Goal: Information Seeking & Learning: Learn about a topic

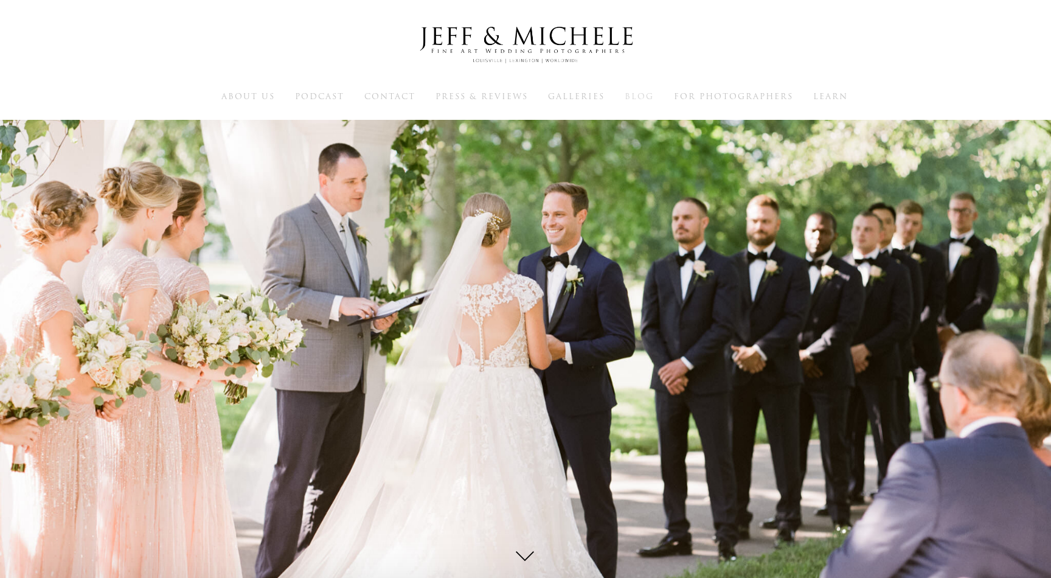
click at [634, 91] on span "Blog" at bounding box center [639, 97] width 29 height 12
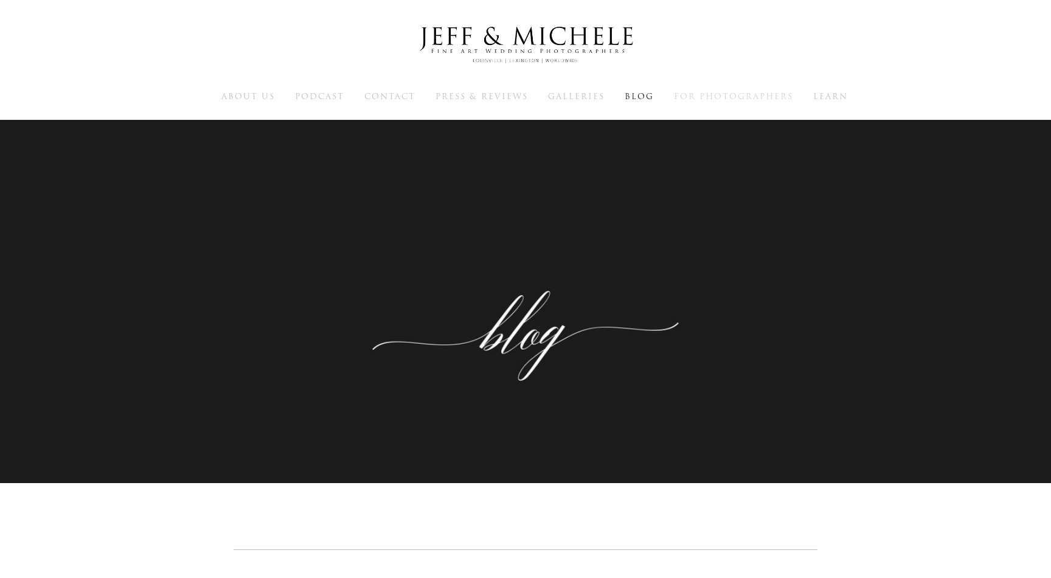
click at [730, 93] on span "For Photographers" at bounding box center [733, 97] width 119 height 12
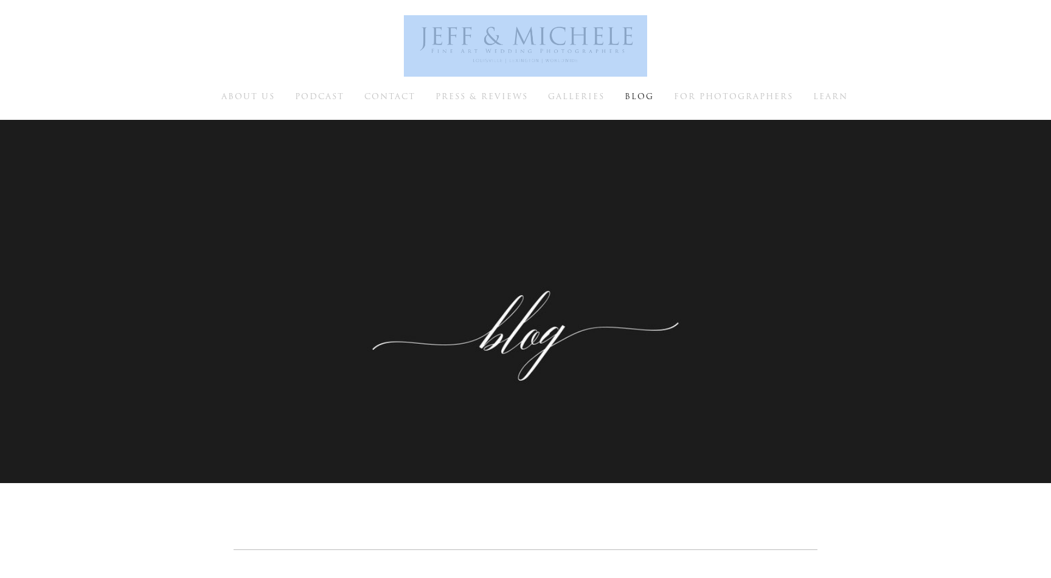
drag, startPoint x: 387, startPoint y: 46, endPoint x: 590, endPoint y: 47, distance: 203.1
click at [591, 47] on h1 at bounding box center [525, 45] width 953 height 61
click at [829, 92] on span "Learn" at bounding box center [830, 97] width 35 height 12
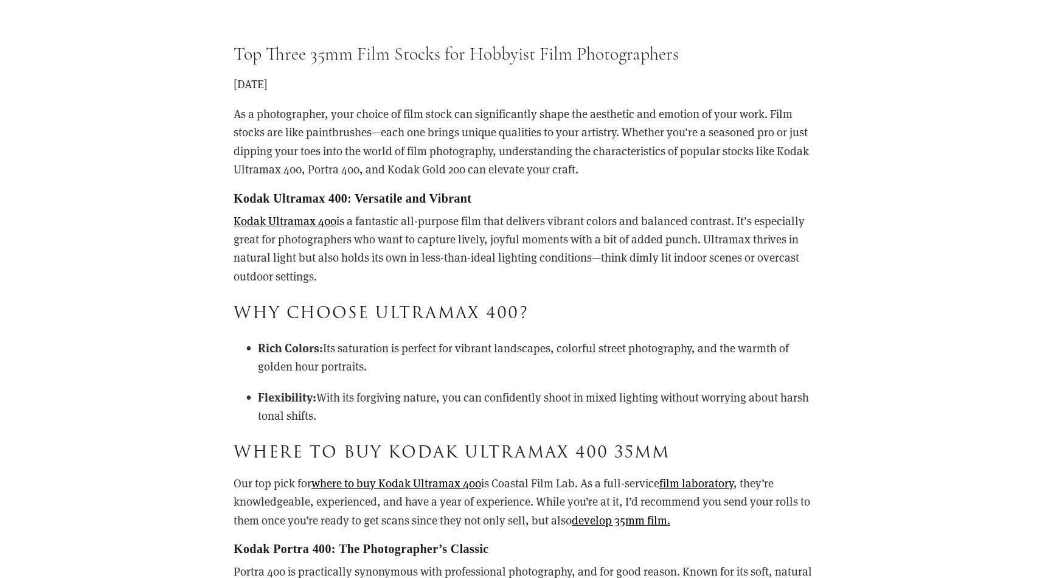
scroll to position [310, 0]
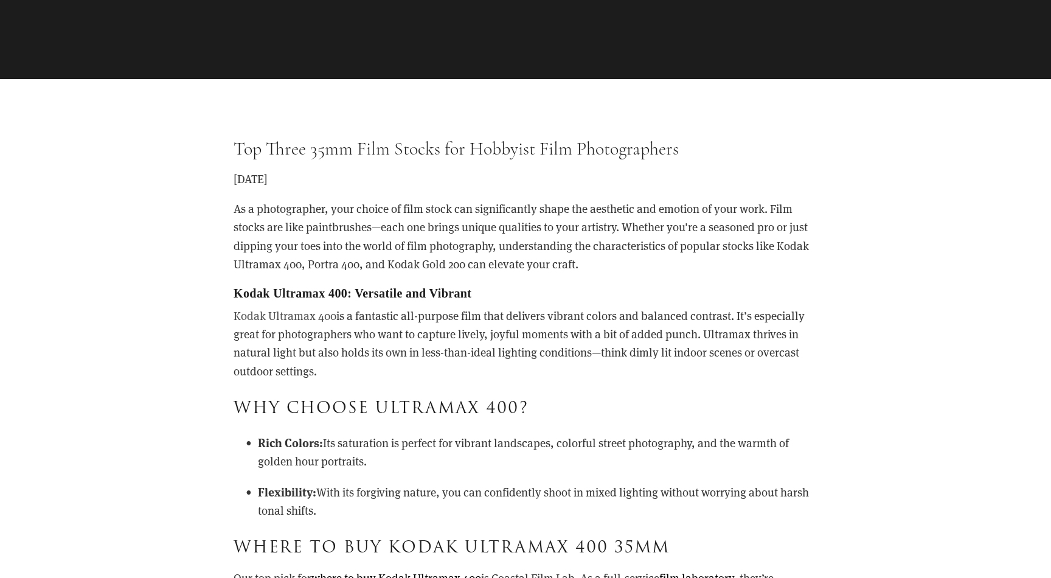
click at [320, 316] on link "Kodak Ultramax 400" at bounding box center [285, 315] width 103 height 15
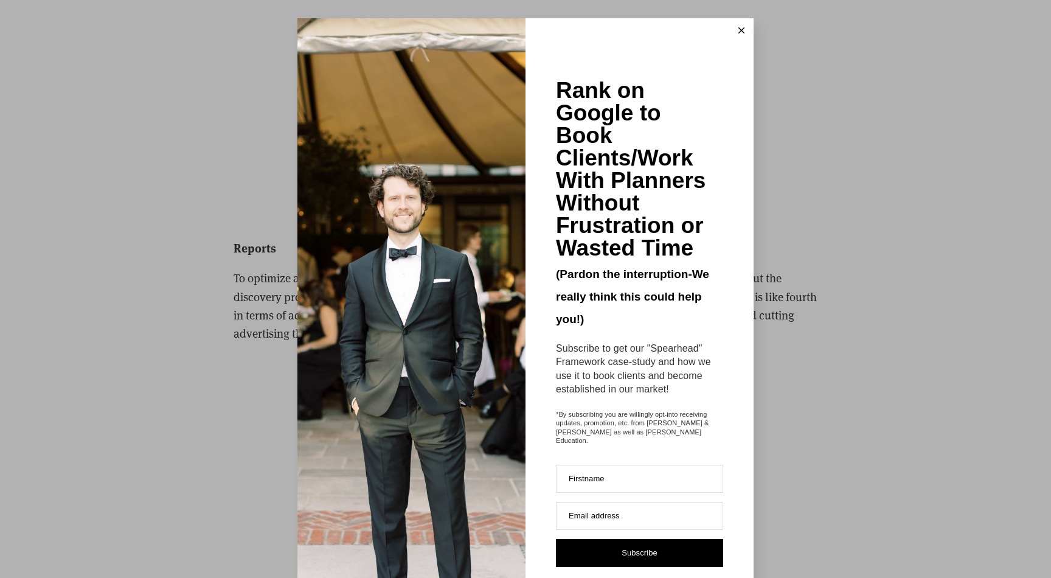
scroll to position [63263, 0]
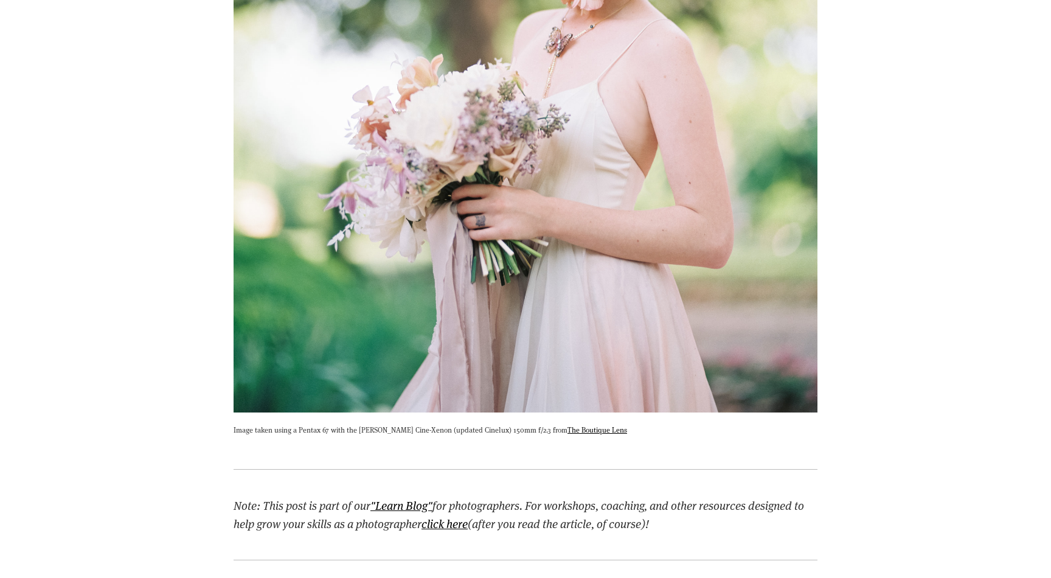
scroll to position [1165, 0]
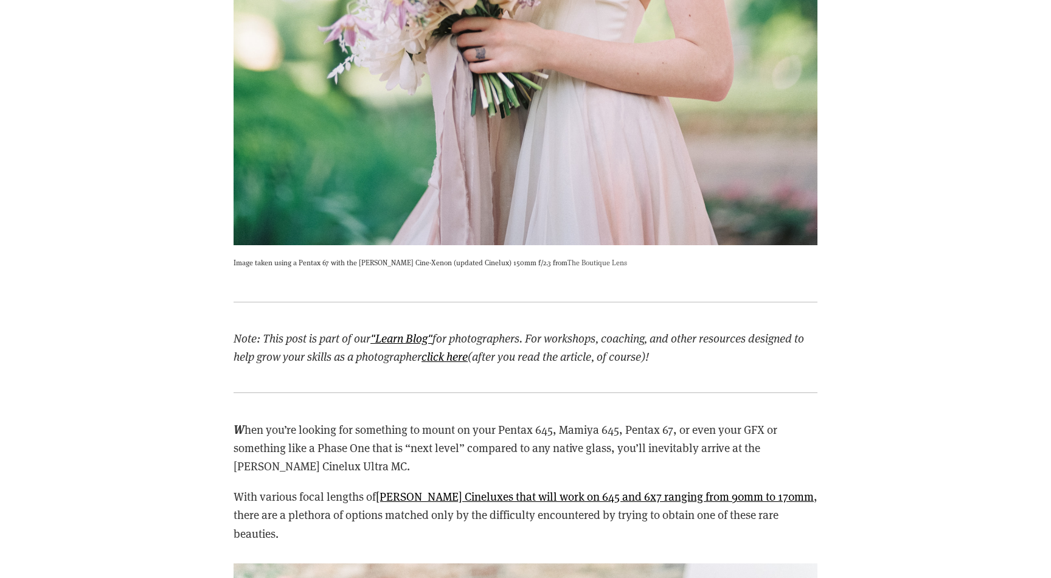
click at [581, 261] on link "The Boutique Lens" at bounding box center [597, 262] width 60 height 10
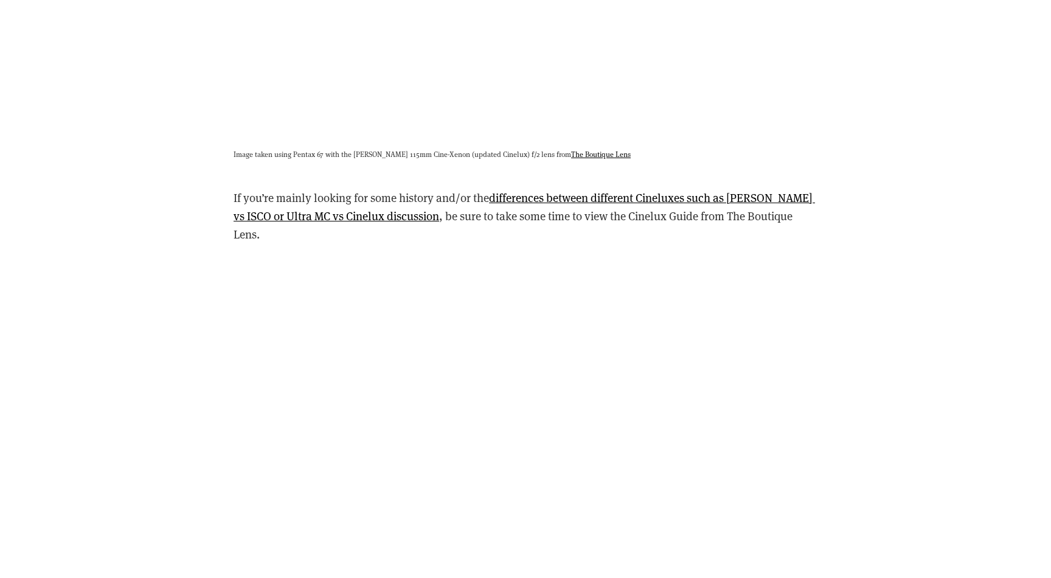
scroll to position [4141, 0]
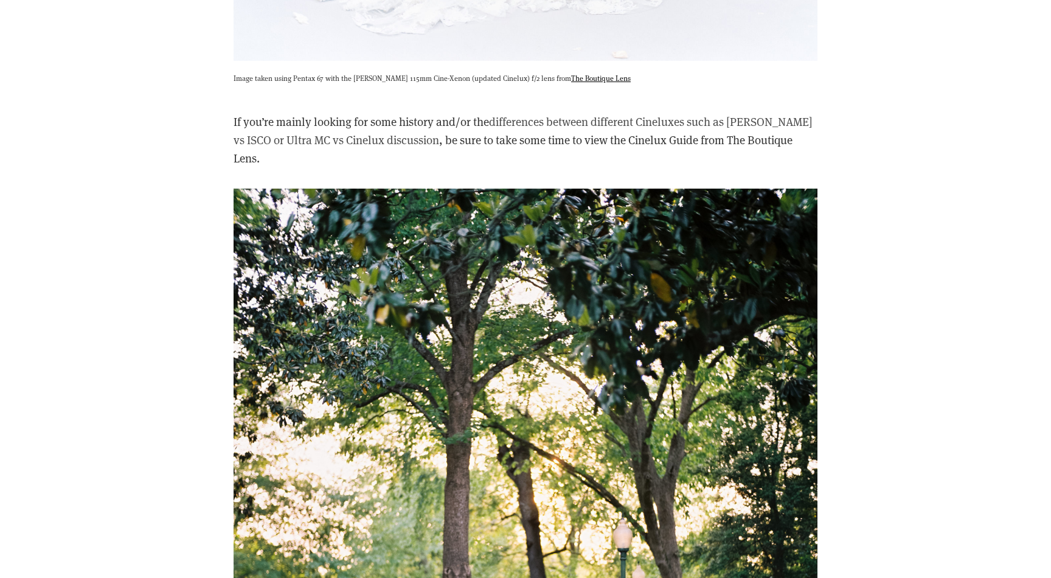
click at [769, 114] on link "differences between different Cineluxes such as [PERSON_NAME] vs ISCO or Ultra …" at bounding box center [524, 130] width 581 height 33
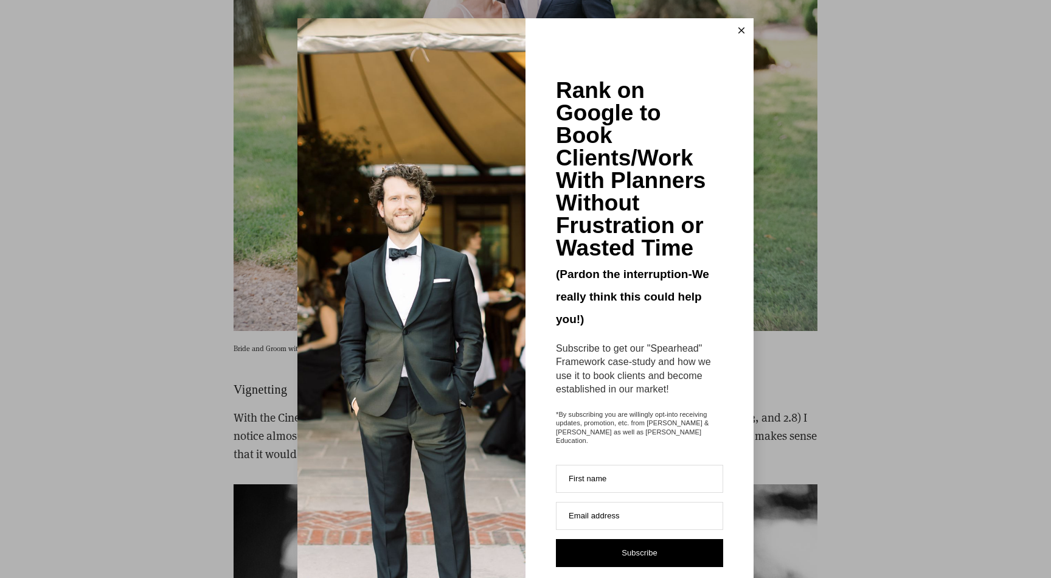
scroll to position [5689, 0]
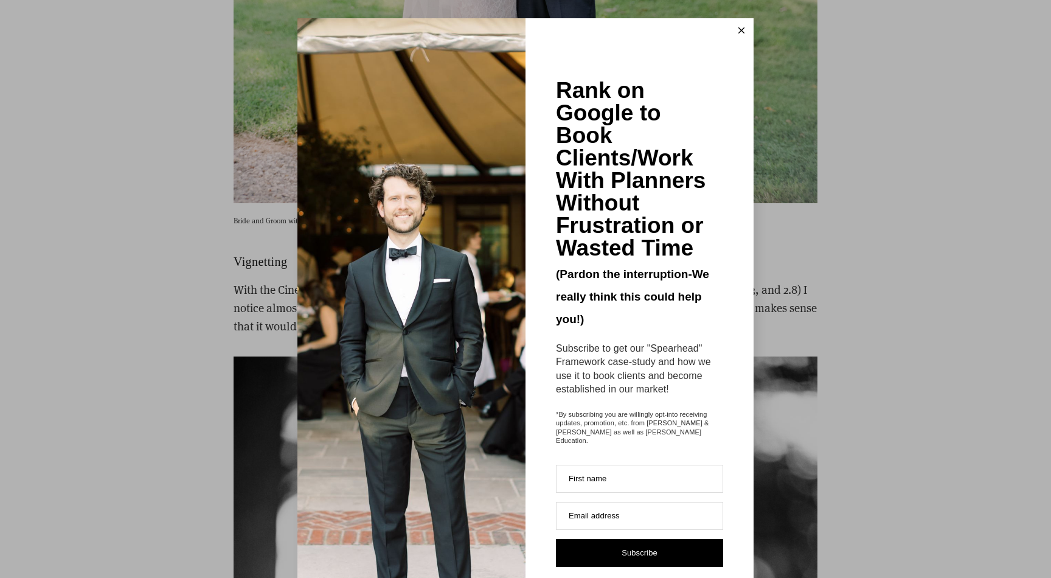
click at [738, 32] on icon at bounding box center [741, 30] width 6 height 6
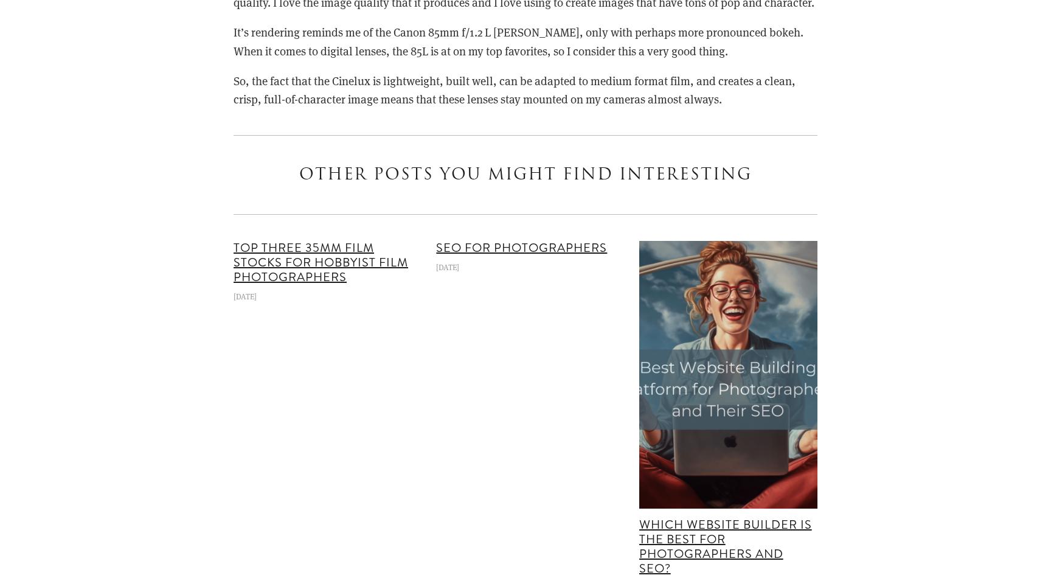
scroll to position [13771, 0]
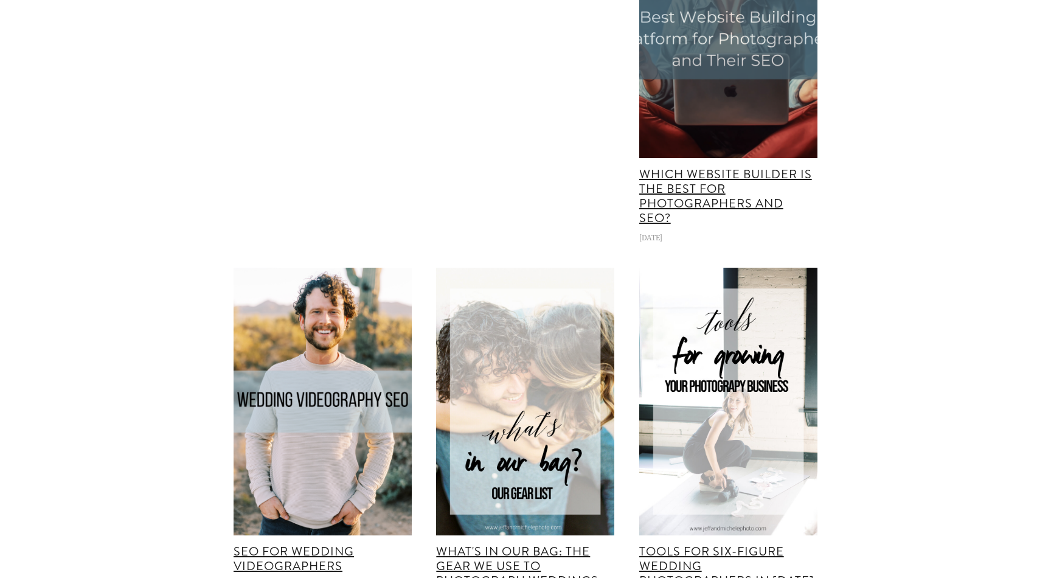
scroll to position [14102, 0]
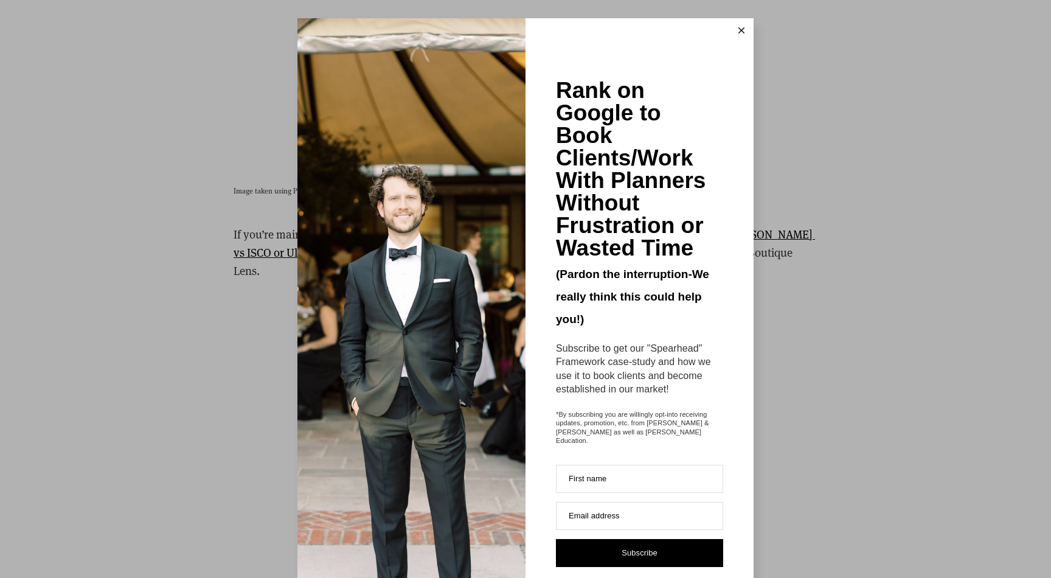
scroll to position [3396, 0]
